Goal: Information Seeking & Learning: Learn about a topic

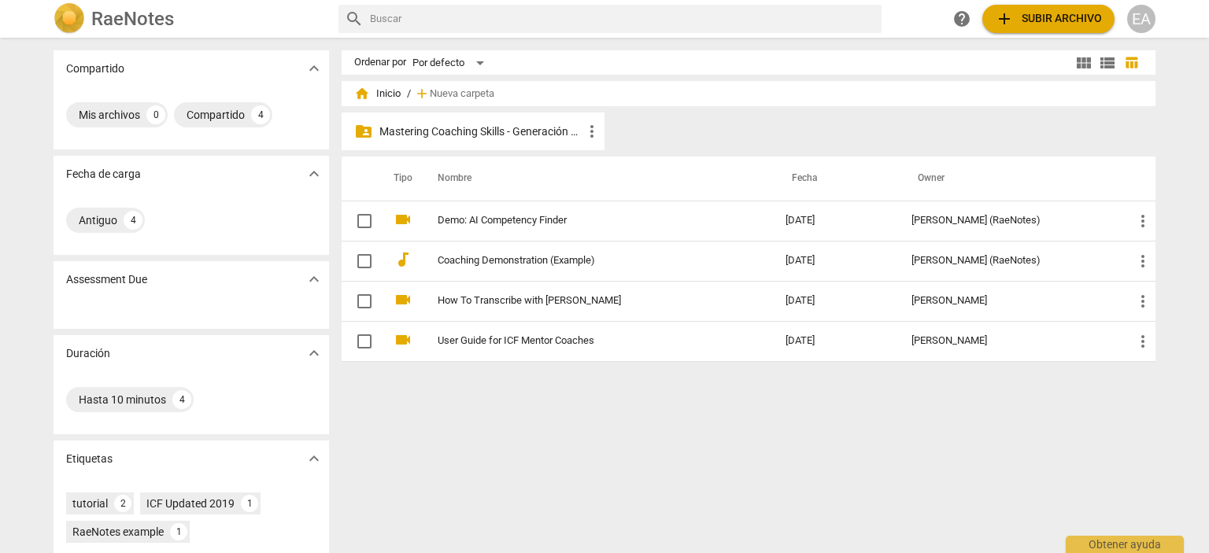
click at [473, 127] on p "Mastering Coaching Skills - Generación 32" at bounding box center [480, 132] width 203 height 17
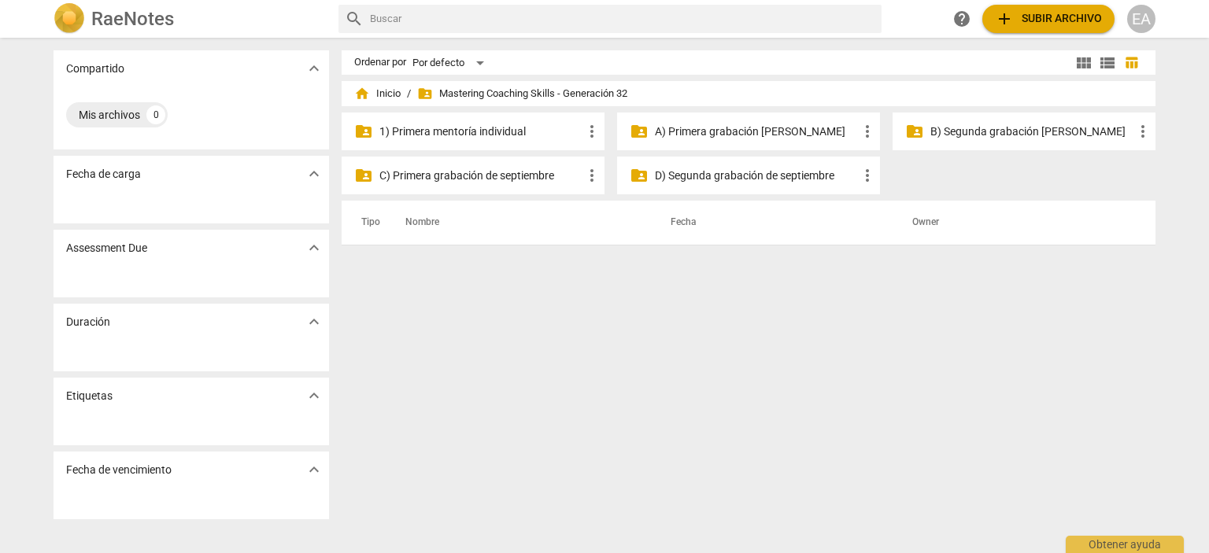
click at [473, 127] on p "1) Primera mentoría individual" at bounding box center [480, 132] width 203 height 17
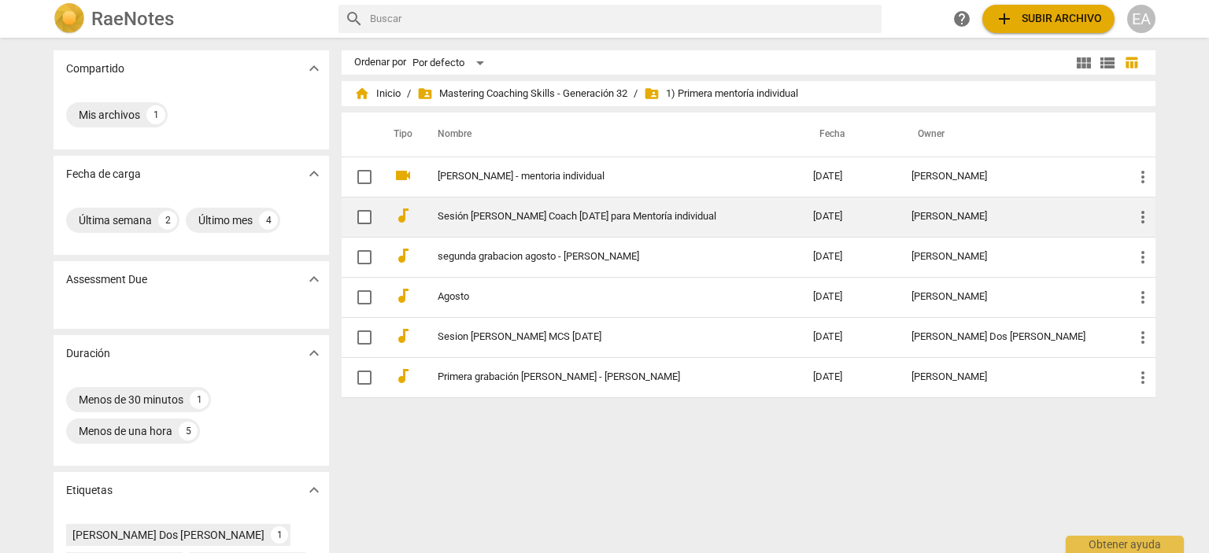
click at [1027, 211] on div "[PERSON_NAME]" at bounding box center [1009, 217] width 197 height 12
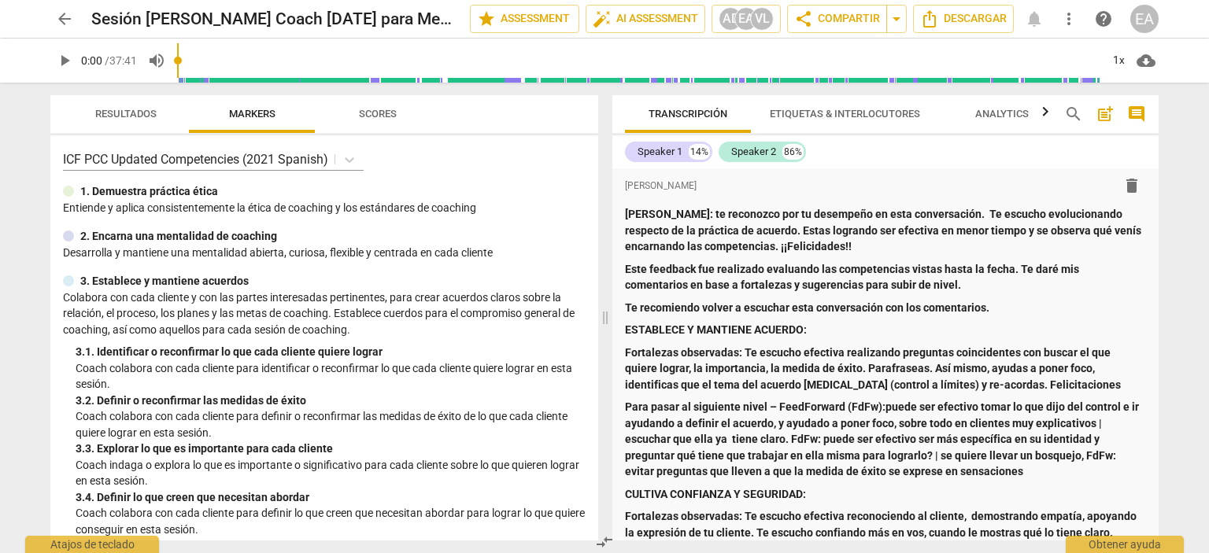
click at [1155, 185] on div "format_bold format_list_bulleted [PERSON_NAME] delete [PERSON_NAME]: te reconoz…" at bounding box center [885, 354] width 546 height 372
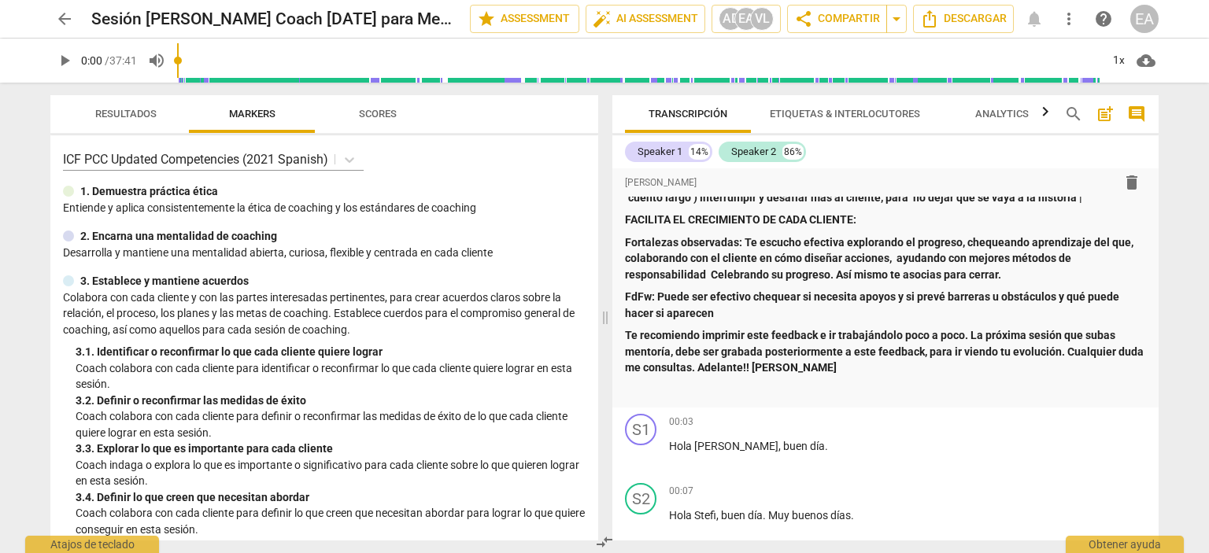
scroll to position [749, 0]
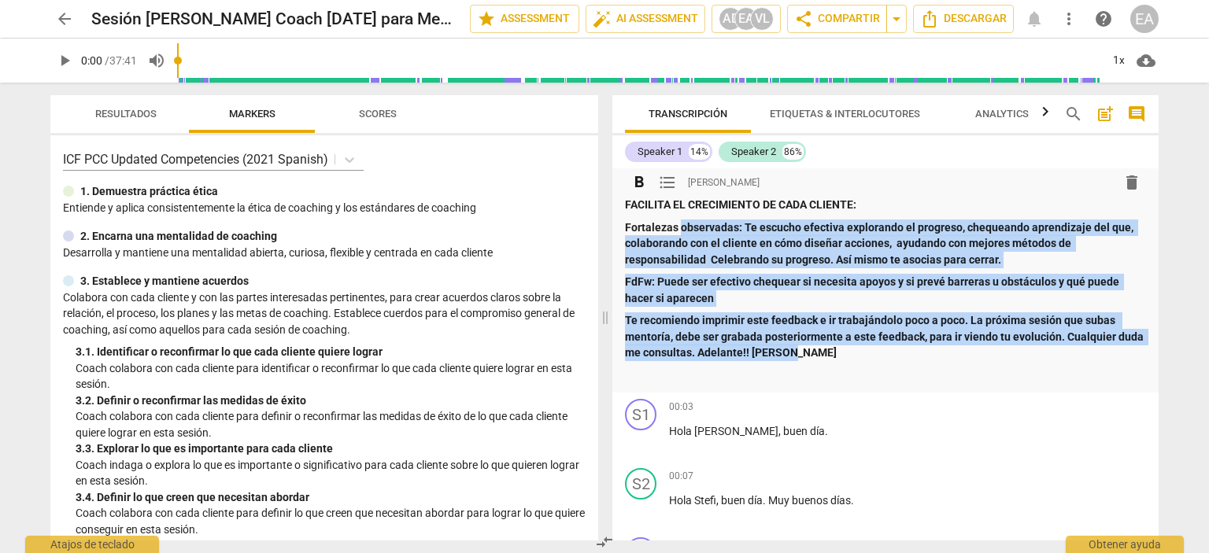
drag, startPoint x: 820, startPoint y: 371, endPoint x: 681, endPoint y: 245, distance: 187.2
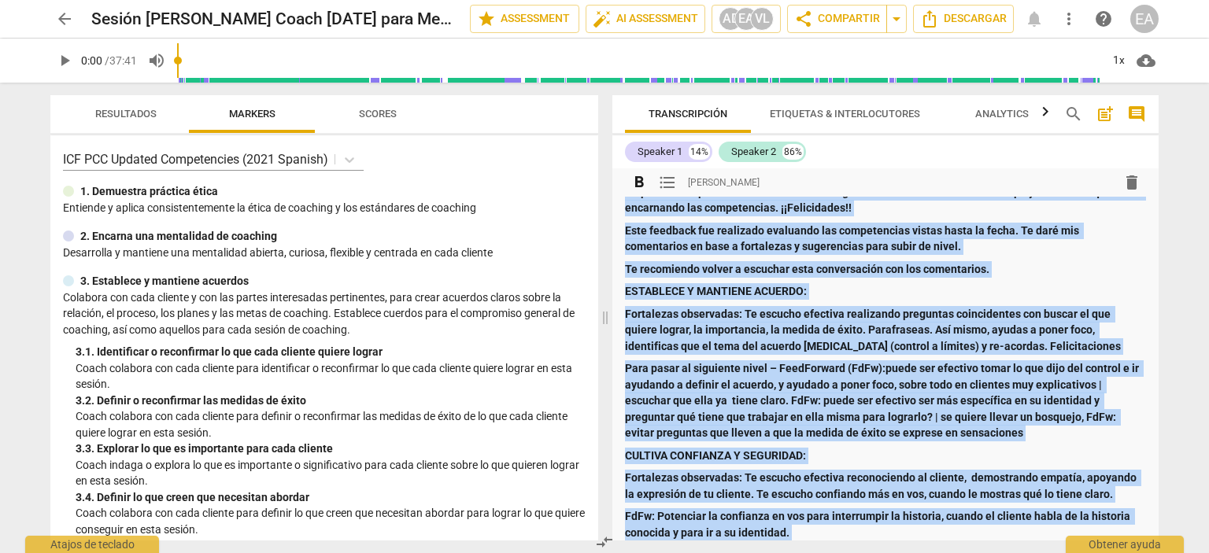
scroll to position [0, 0]
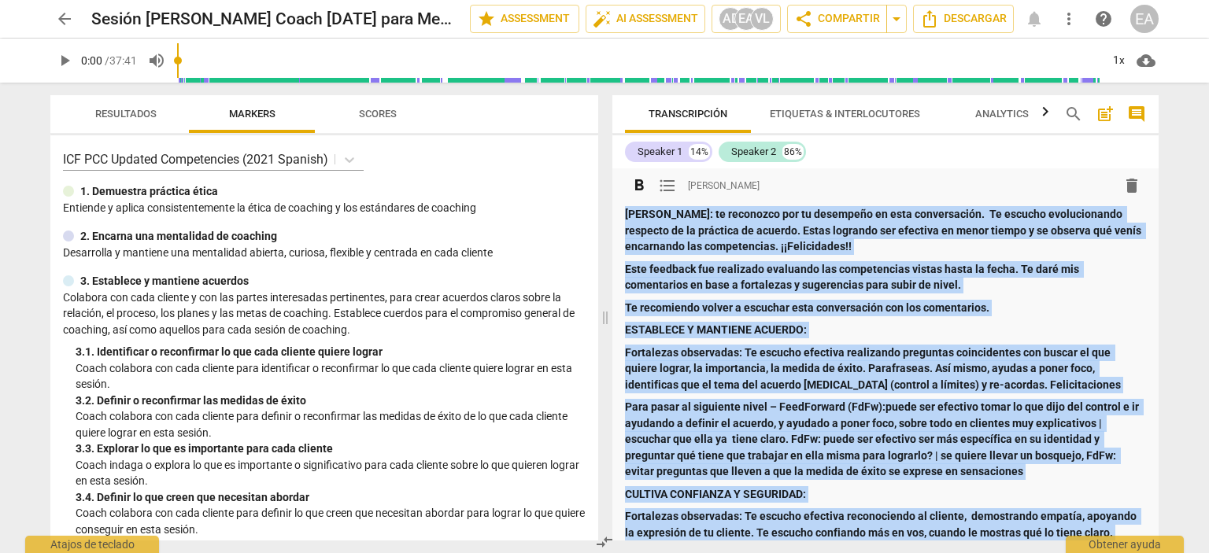
copy div "LOREM: ip dolorsita con ad elitseddo ei temp incididuntut. La etdolor magnaaliq…"
click at [63, 58] on span "play_arrow" at bounding box center [64, 60] width 19 height 19
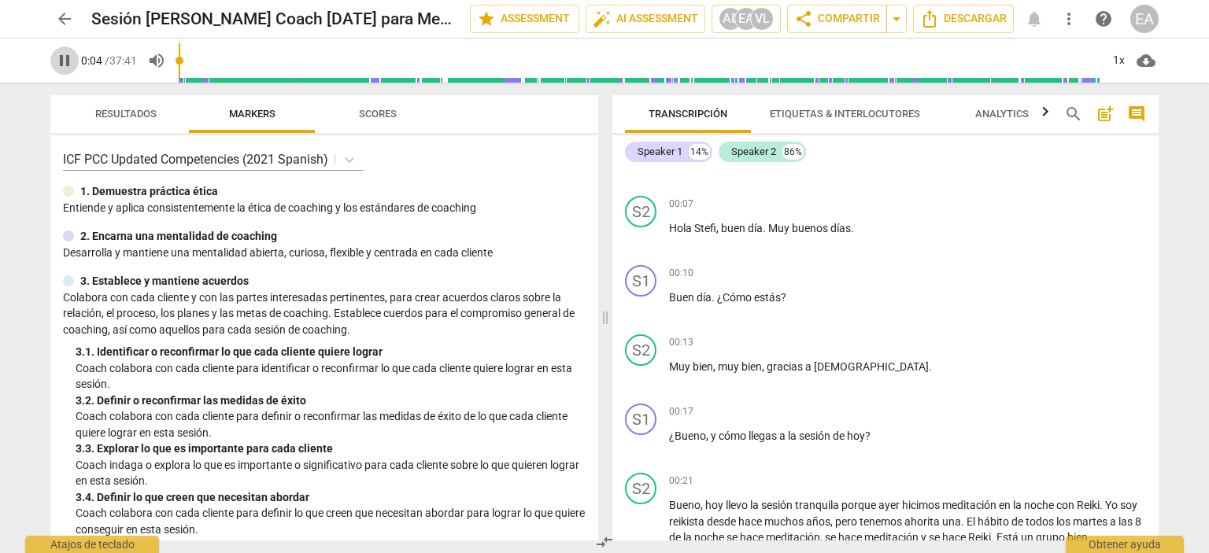
click at [77, 53] on span "pause" at bounding box center [64, 60] width 28 height 19
type input "5"
click at [55, 17] on span "arrow_back" at bounding box center [64, 18] width 19 height 19
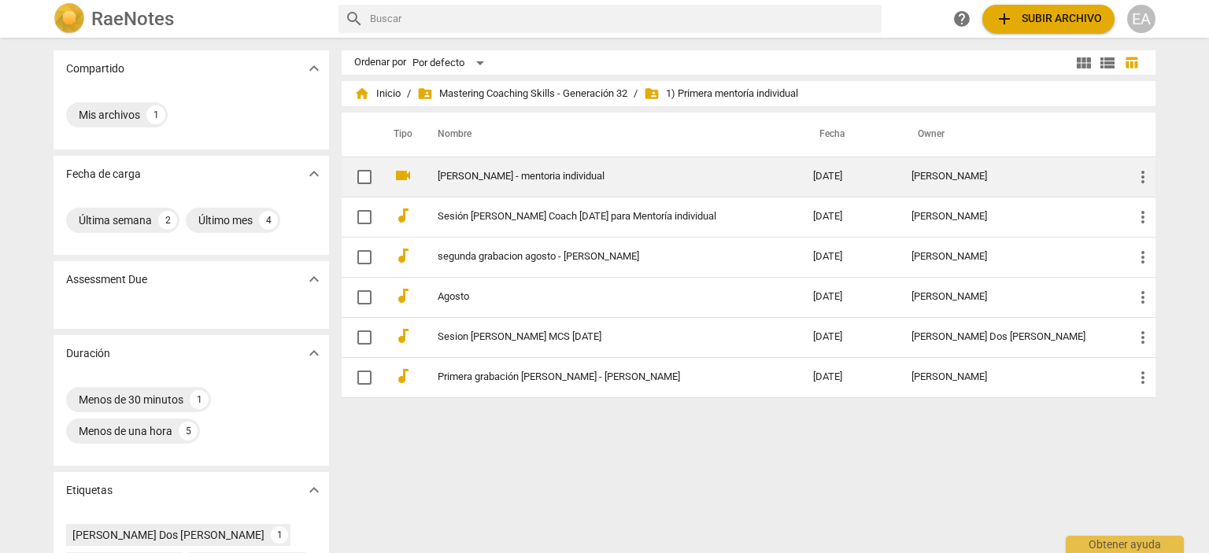
click at [641, 166] on td "[PERSON_NAME] - mentoria individual" at bounding box center [610, 177] width 382 height 40
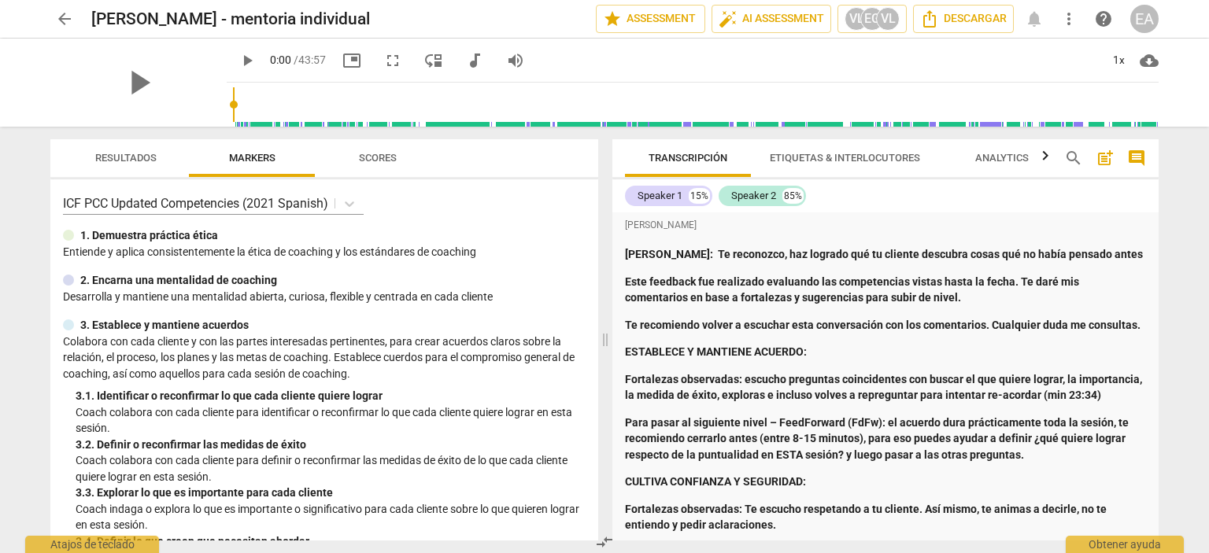
click at [1183, 276] on div "arrow_back [PERSON_NAME] - mentoria individual edit star Assessment auto_fix_hi…" at bounding box center [604, 276] width 1209 height 553
click at [65, 16] on span "arrow_back" at bounding box center [64, 18] width 19 height 19
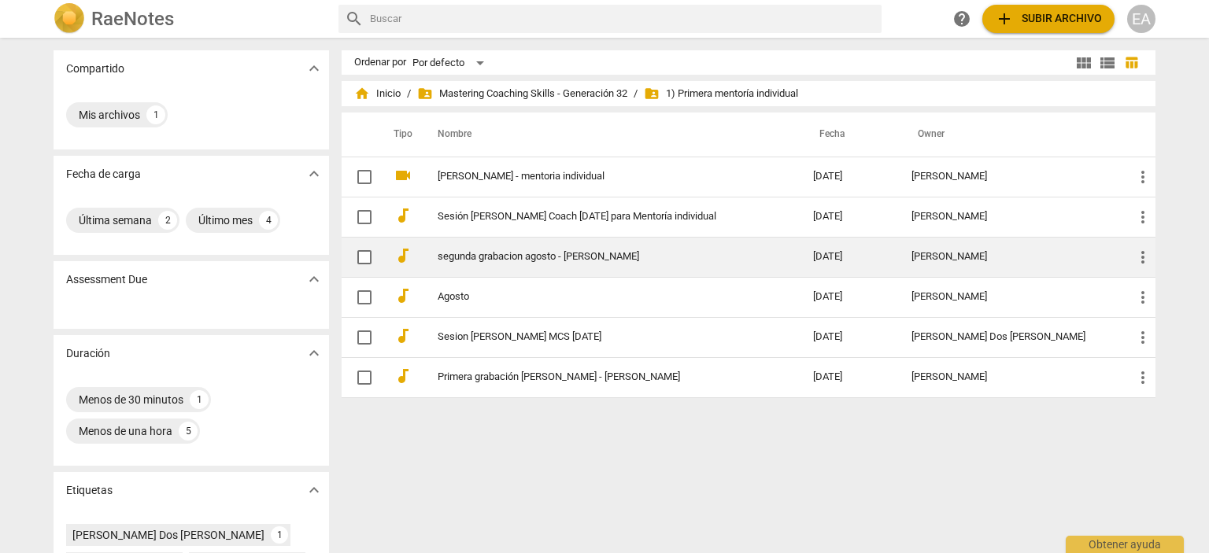
click at [722, 245] on td "segunda grabacion agosto - [PERSON_NAME]" at bounding box center [610, 257] width 382 height 40
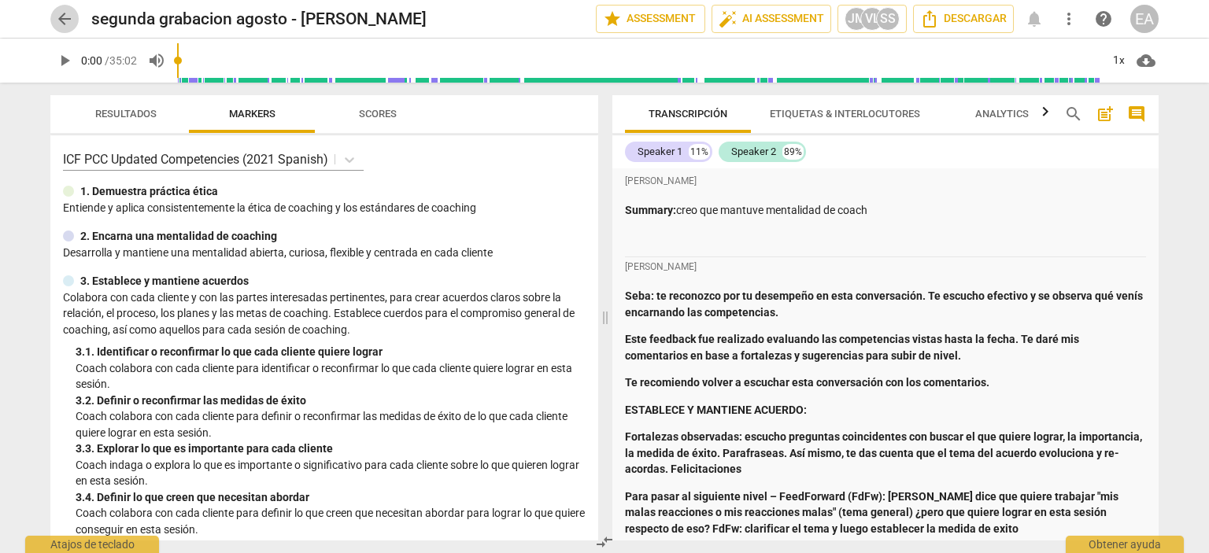
click at [62, 17] on span "arrow_back" at bounding box center [64, 18] width 19 height 19
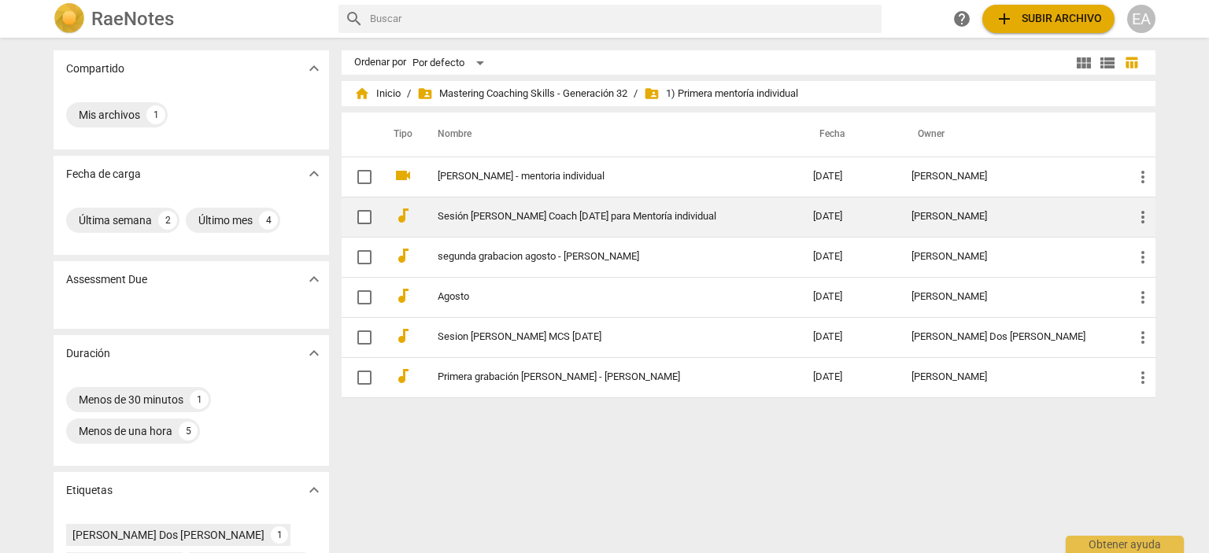
click at [670, 207] on td "Sesión [PERSON_NAME] Coach [DATE] para Mentoría individual" at bounding box center [610, 217] width 382 height 40
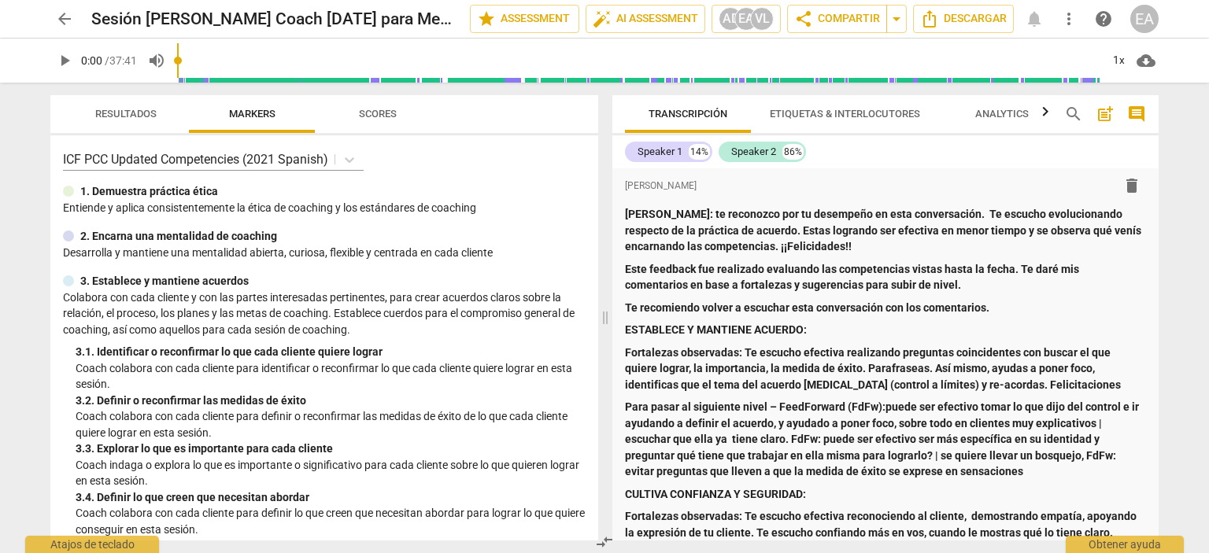
click at [68, 15] on span "arrow_back" at bounding box center [64, 18] width 19 height 19
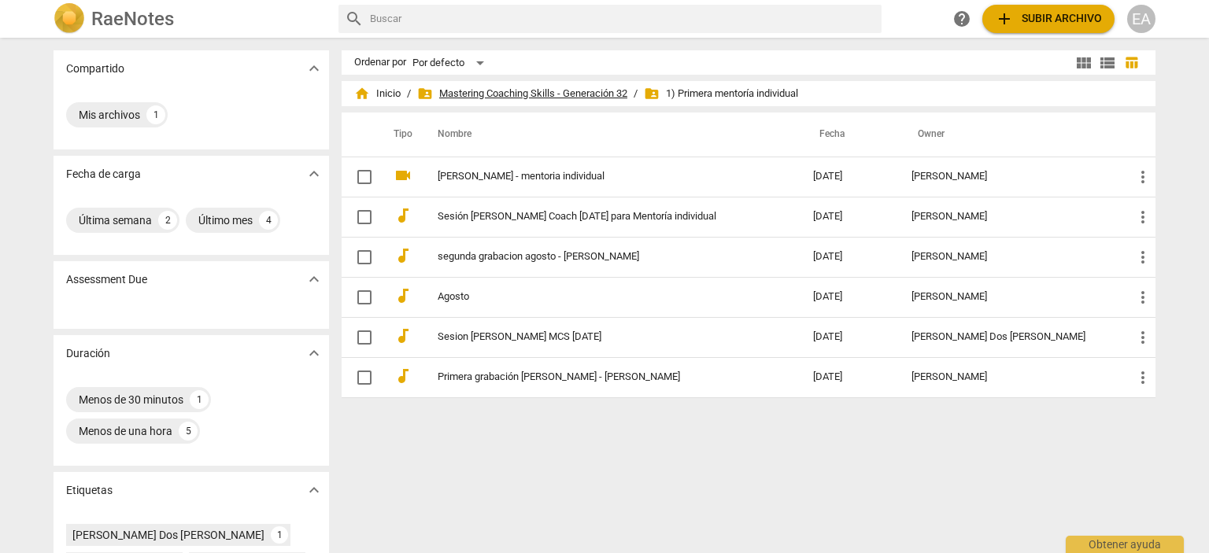
click at [543, 89] on span "folder_shared Mastering Coaching Skills - Generación 32" at bounding box center [522, 94] width 210 height 16
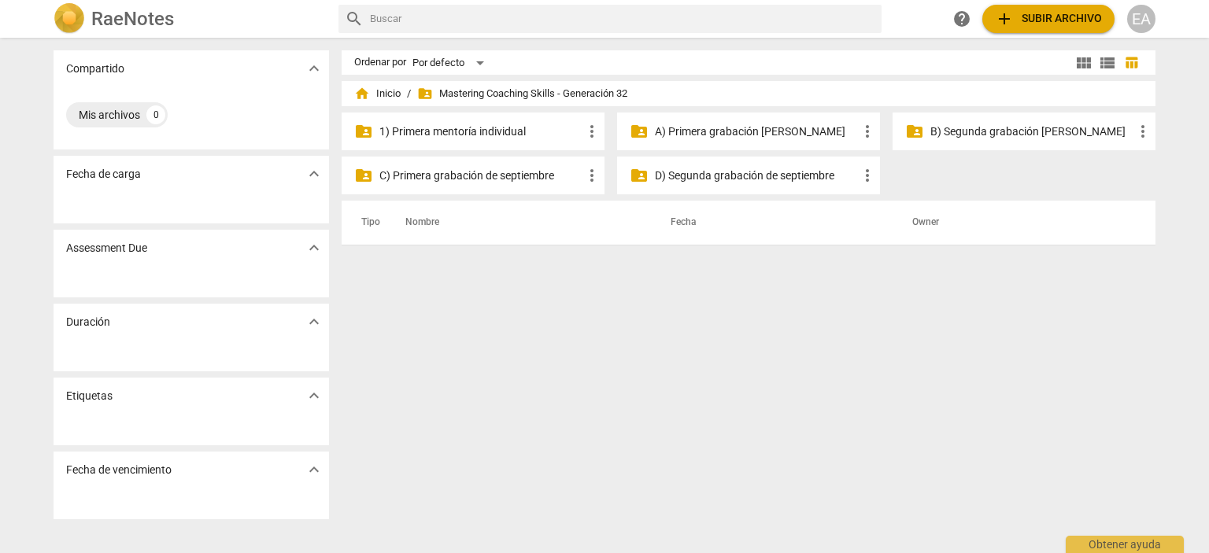
click at [1027, 131] on p "B) Segunda grabación [PERSON_NAME]" at bounding box center [1031, 132] width 203 height 17
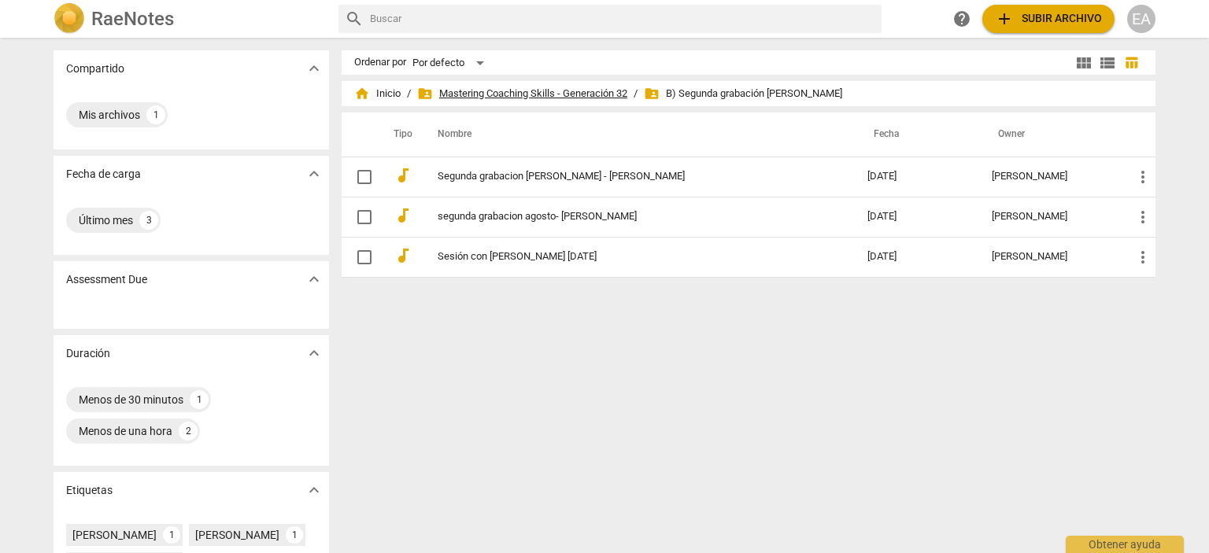
click at [545, 87] on span "folder_shared Mastering Coaching Skills - Generación 32" at bounding box center [522, 94] width 210 height 16
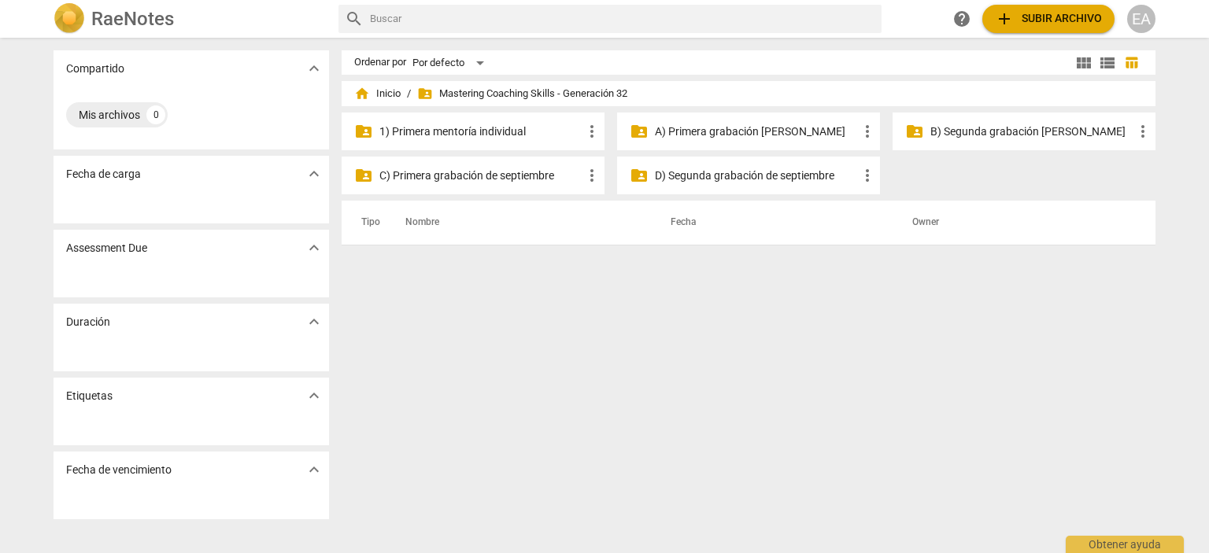
click at [729, 181] on p "D) Segunda grabación de septiembre" at bounding box center [756, 176] width 203 height 17
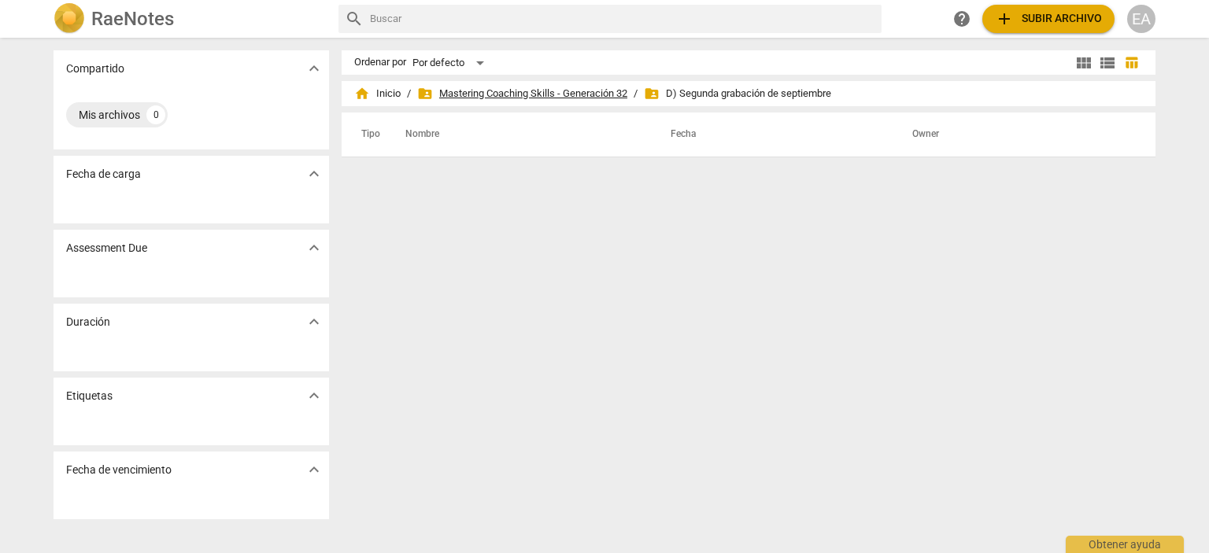
click at [601, 88] on span "folder_shared Mastering Coaching Skills - Generación 32" at bounding box center [522, 94] width 210 height 16
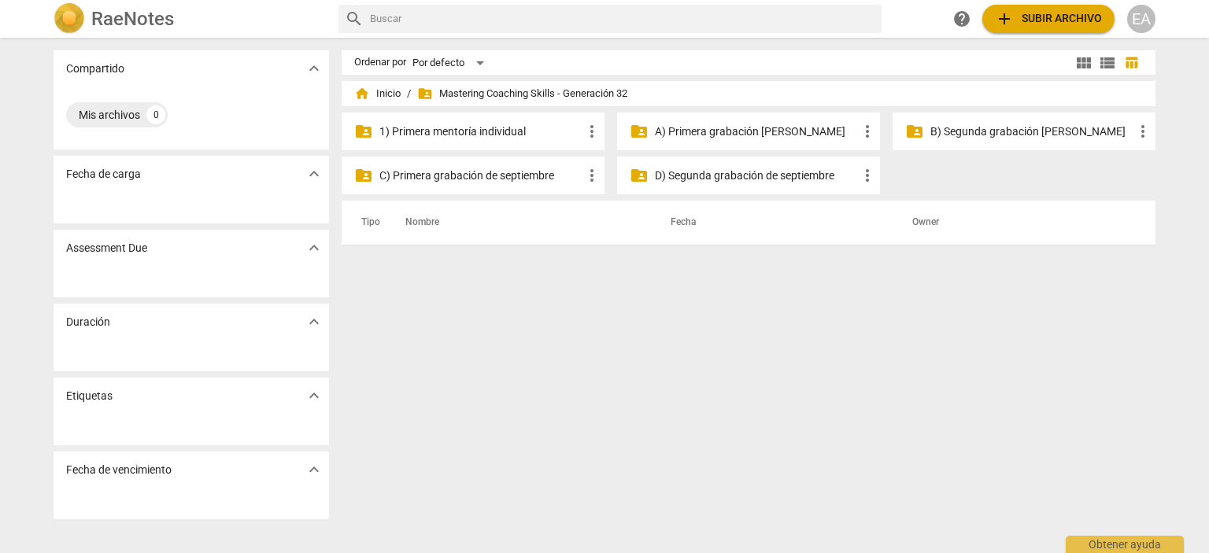
click at [507, 169] on p "C) Primera grabación de septiembre" at bounding box center [480, 176] width 203 height 17
